Goal: Task Accomplishment & Management: Complete application form

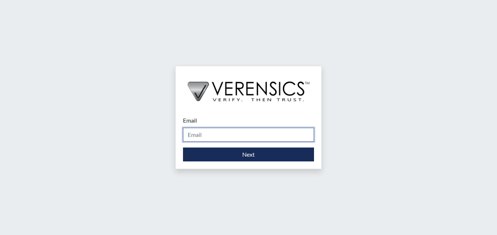
click at [226, 134] on input "Email" at bounding box center [248, 135] width 131 height 14
type input "[PERSON_NAME][EMAIL_ADDRESS][PERSON_NAME][DOMAIN_NAME]"
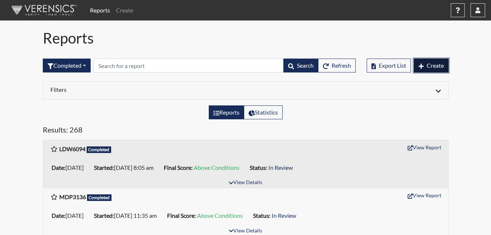
click at [432, 68] on span "Create" at bounding box center [435, 65] width 17 height 7
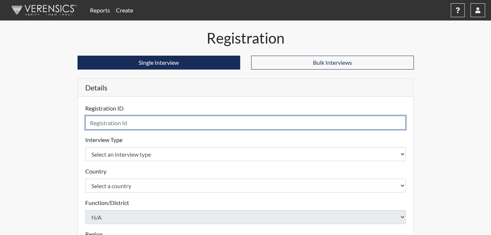
click at [137, 123] on input "text" at bounding box center [245, 123] width 321 height 14
type input "BLS4138"
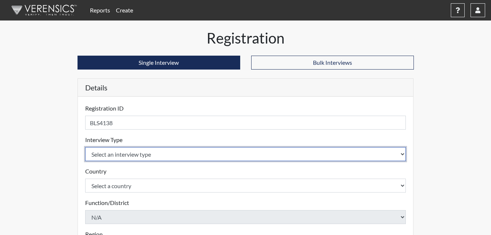
click at [138, 158] on select "Select an interview type Corrections Pre-Employment" at bounding box center [245, 154] width 321 height 14
select select "ff733e93-e1bf-11ea-9c9f-0eff0cf7eb8f"
click at [85, 147] on select "Select an interview type Corrections Pre-Employment" at bounding box center [245, 154] width 321 height 14
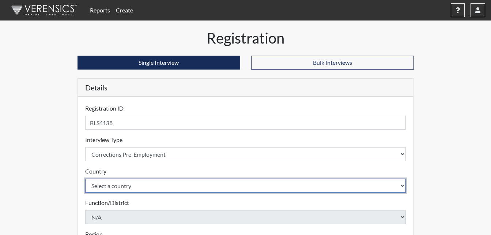
click at [137, 185] on select "Select a country [GEOGRAPHIC_DATA] [GEOGRAPHIC_DATA]" at bounding box center [245, 185] width 321 height 14
select select "united-states-of-[GEOGRAPHIC_DATA]"
click at [85, 178] on select "Select a country [GEOGRAPHIC_DATA] [GEOGRAPHIC_DATA]" at bounding box center [245, 185] width 321 height 14
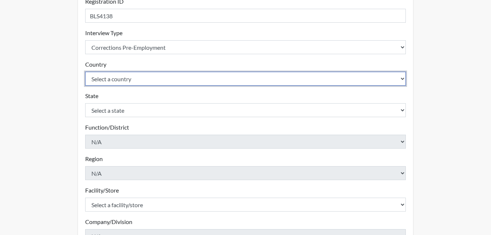
scroll to position [110, 0]
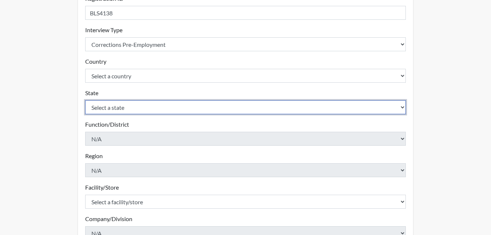
click at [133, 106] on select "Select a state [US_STATE] [US_STATE] [US_STATE] [US_STATE] [US_STATE] [US_STATE…" at bounding box center [245, 107] width 321 height 14
select select "GA"
click at [85, 100] on select "Select a state [US_STATE] [US_STATE] [US_STATE] [US_STATE] [US_STATE] [US_STATE…" at bounding box center [245, 107] width 321 height 14
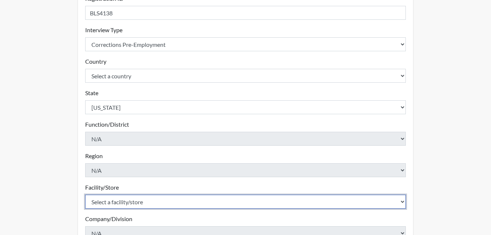
drag, startPoint x: 130, startPoint y: 198, endPoint x: 130, endPoint y: 194, distance: 4.0
click at [130, 198] on select "Select a facility/store [PERSON_NAME]" at bounding box center [245, 202] width 321 height 14
select select "6cac2b59-3591-4b40-b097-ccfdafc86ef1"
click at [85, 195] on select "Select a facility/store [PERSON_NAME]" at bounding box center [245, 202] width 321 height 14
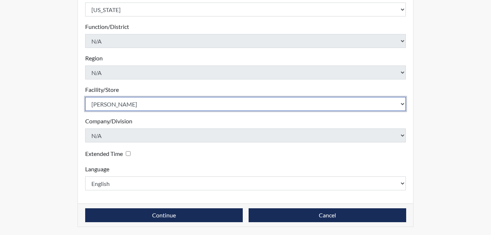
scroll to position [208, 0]
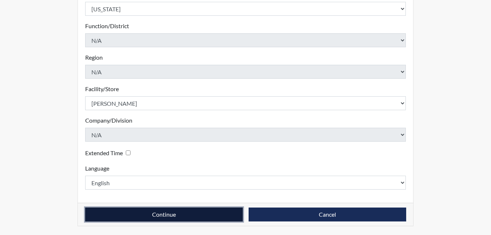
click at [205, 215] on button "Continue" at bounding box center [164, 214] width 158 height 14
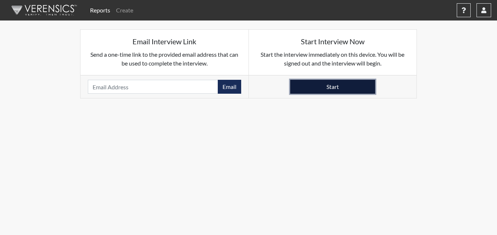
click at [318, 87] on button "Start" at bounding box center [332, 87] width 85 height 14
